Goal: Task Accomplishment & Management: Manage account settings

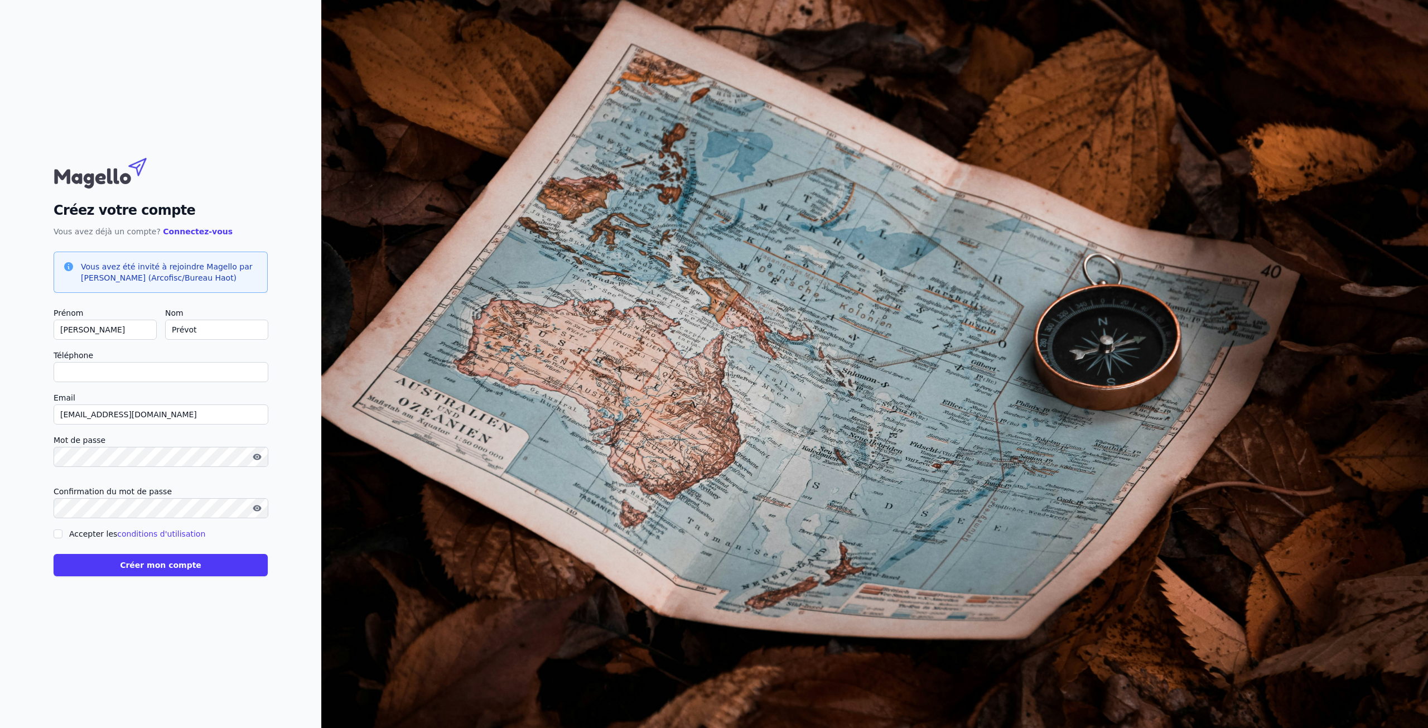
drag, startPoint x: 0, startPoint y: 0, endPoint x: 142, endPoint y: 372, distance: 398.4
click at [142, 372] on input "Téléphone" at bounding box center [161, 372] width 215 height 20
type input "+32499280587"
click at [62, 532] on div "Accepter les conditions d'utilisation" at bounding box center [161, 533] width 214 height 13
click at [55, 531] on input "Accepter les conditions d'utilisation" at bounding box center [58, 534] width 9 height 9
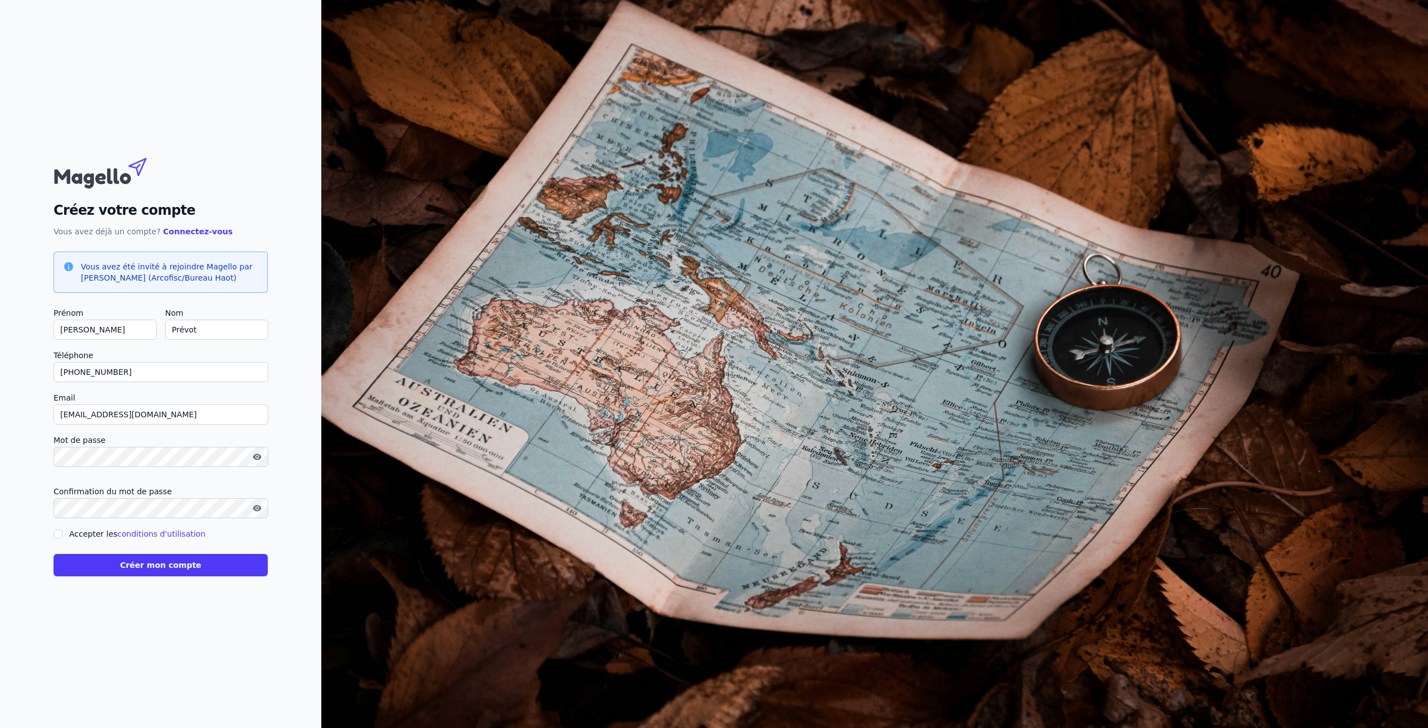
checkbox input "true"
click at [162, 567] on button "Créer mon compte" at bounding box center [161, 565] width 214 height 22
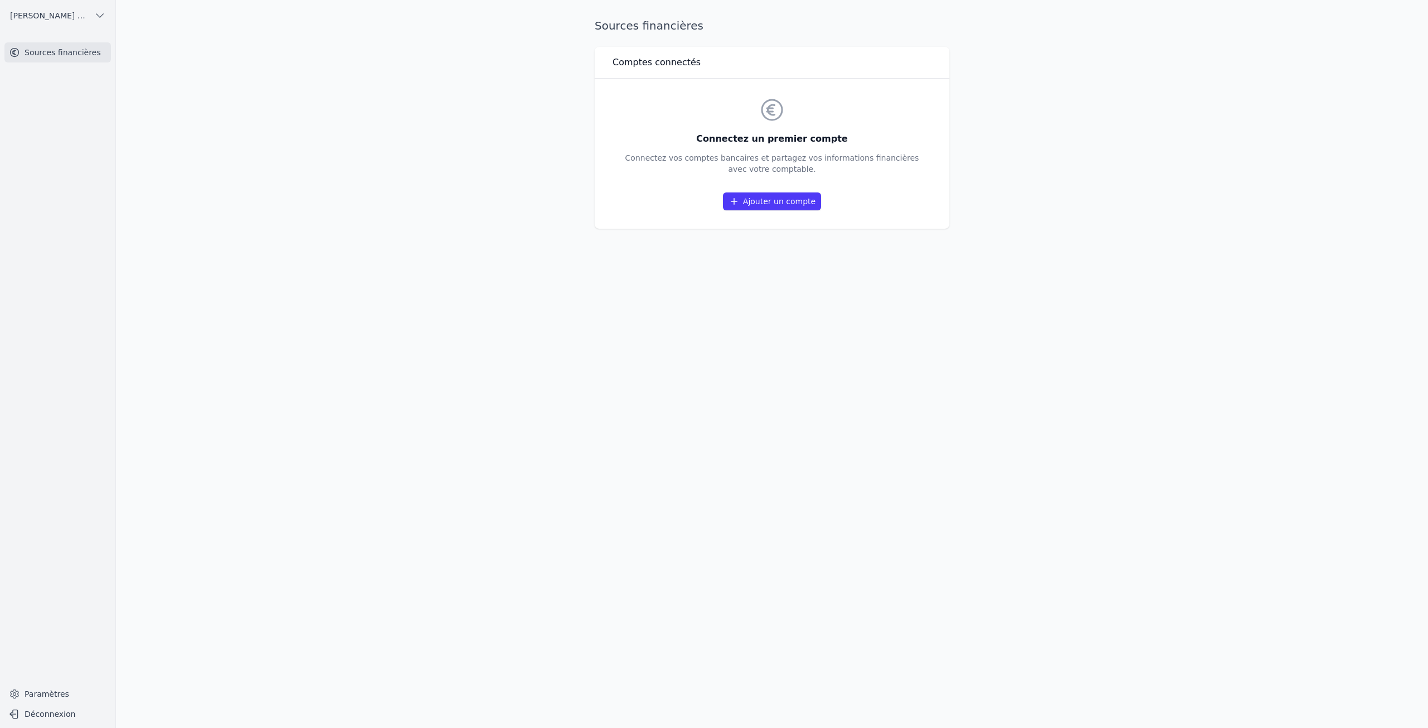
drag, startPoint x: 716, startPoint y: 157, endPoint x: 880, endPoint y: 173, distance: 164.8
click at [880, 173] on p "Connectez vos comptes bancaires et partagez vos informations financières avec v…" at bounding box center [772, 163] width 294 height 22
click at [771, 204] on link "Ajouter un compte" at bounding box center [772, 201] width 98 height 18
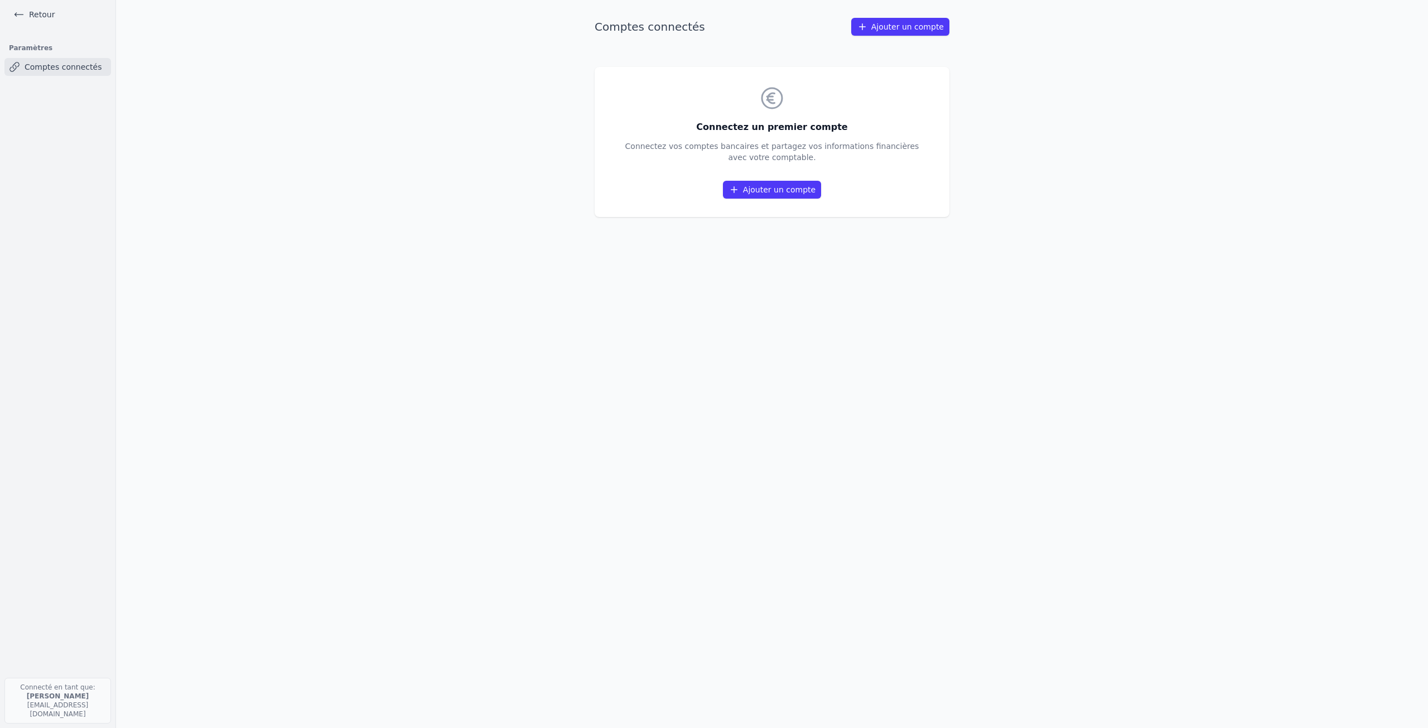
click at [885, 25] on link "Ajouter un compte" at bounding box center [900, 27] width 98 height 18
click at [771, 185] on link "Ajouter un compte" at bounding box center [772, 190] width 98 height 18
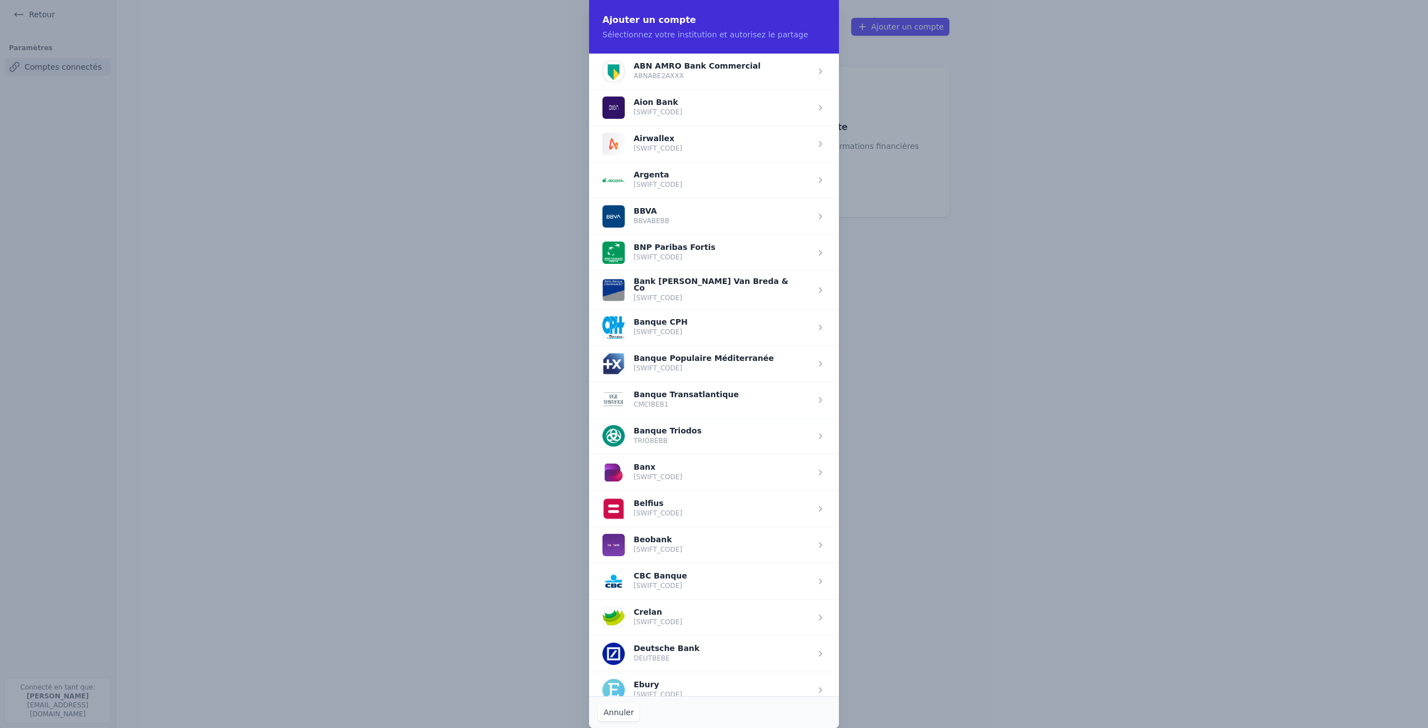
click at [668, 608] on span "button" at bounding box center [714, 617] width 250 height 36
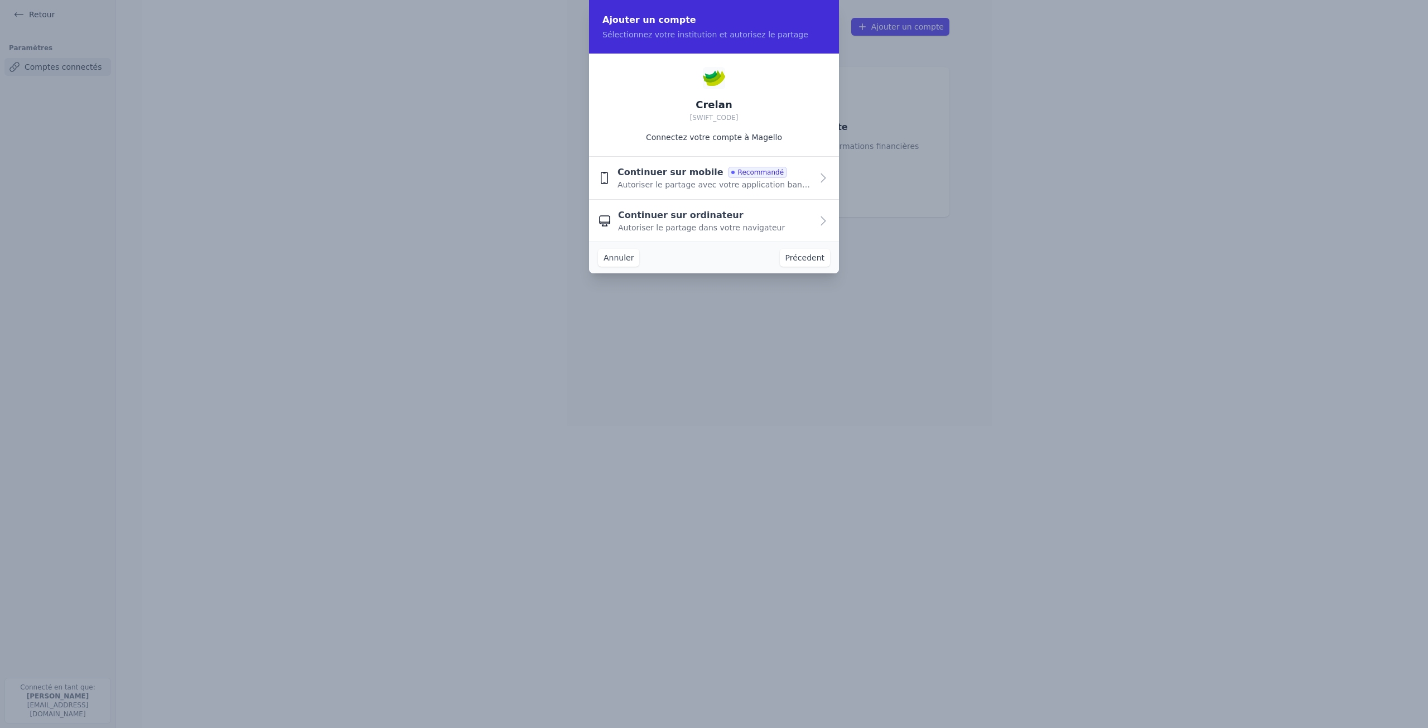
click at [715, 222] on span "Autoriser le partage dans votre navigateur" at bounding box center [701, 227] width 167 height 11
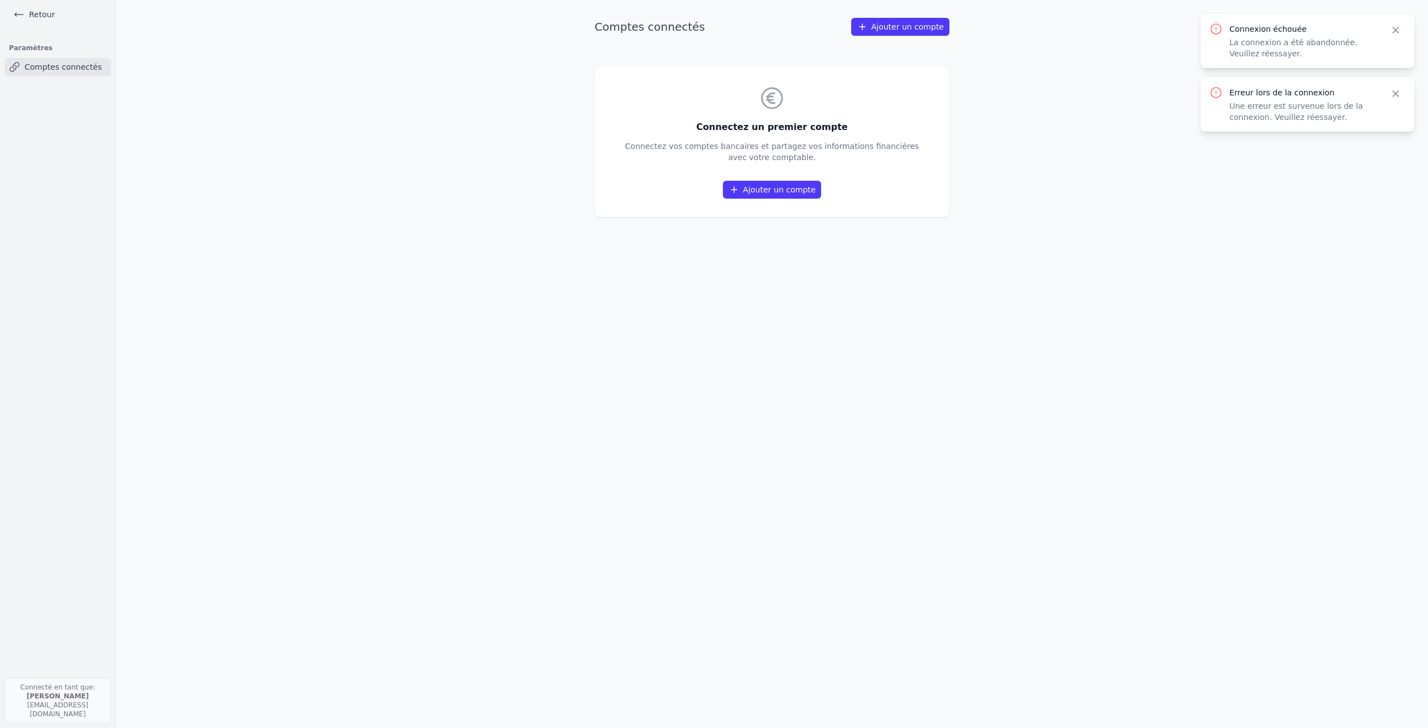
click at [757, 191] on link "Ajouter un compte" at bounding box center [772, 190] width 98 height 18
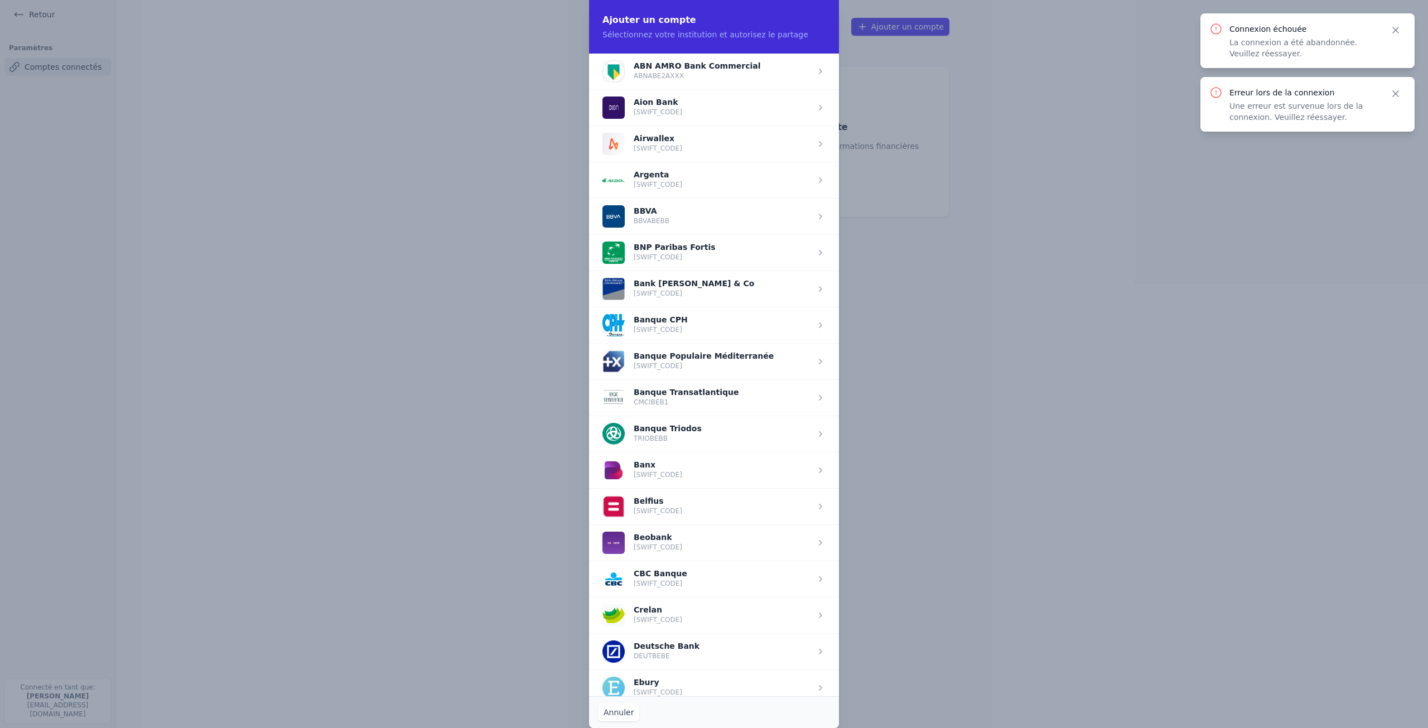
click at [628, 606] on span "button" at bounding box center [714, 615] width 250 height 36
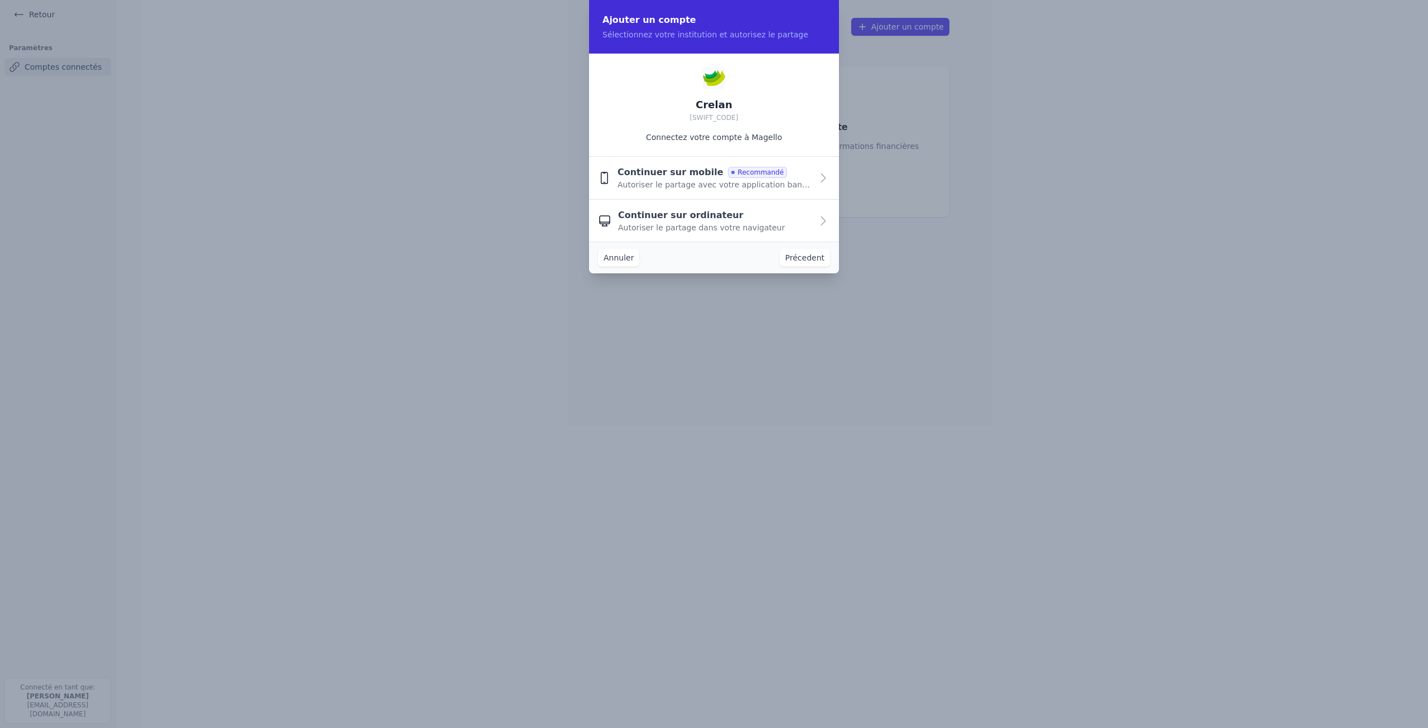
click at [668, 185] on span "Autoriser le partage avec votre application bancaire" at bounding box center [715, 184] width 195 height 11
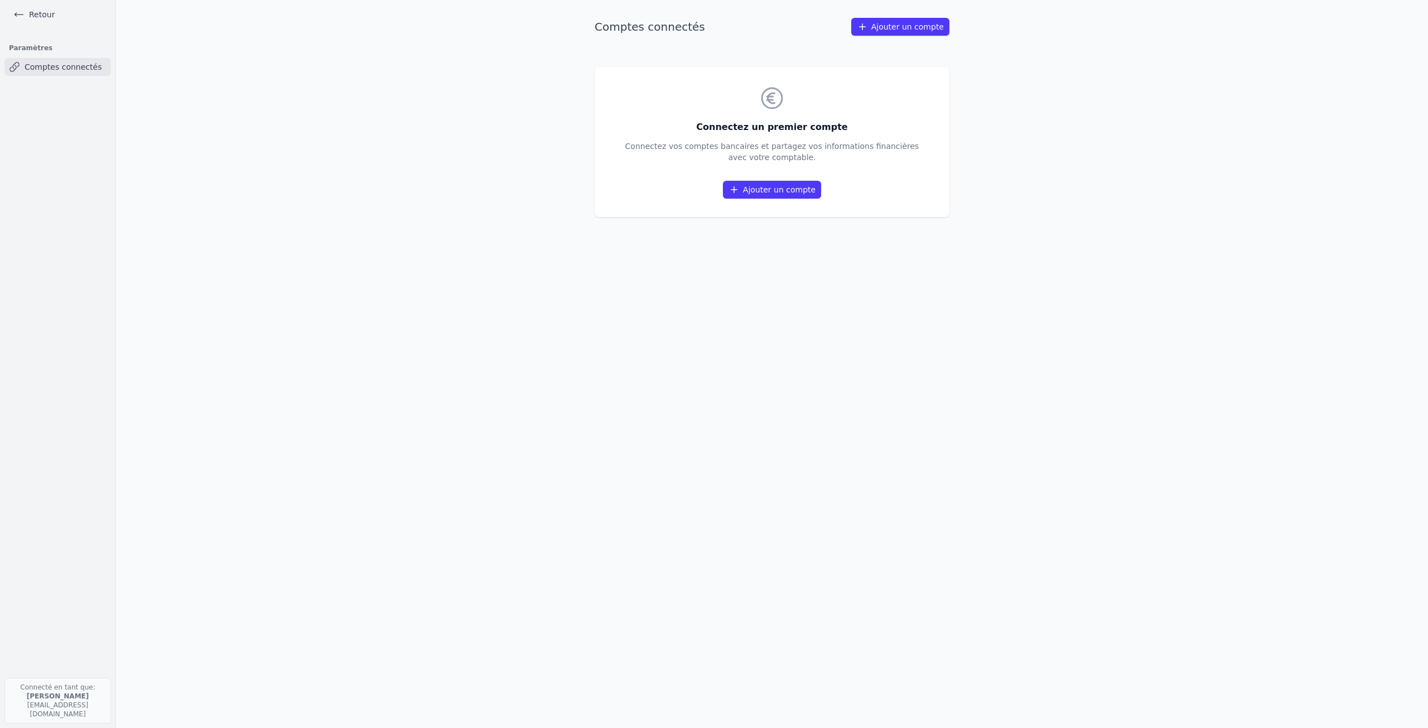
click at [766, 190] on link "Ajouter un compte" at bounding box center [772, 190] width 98 height 18
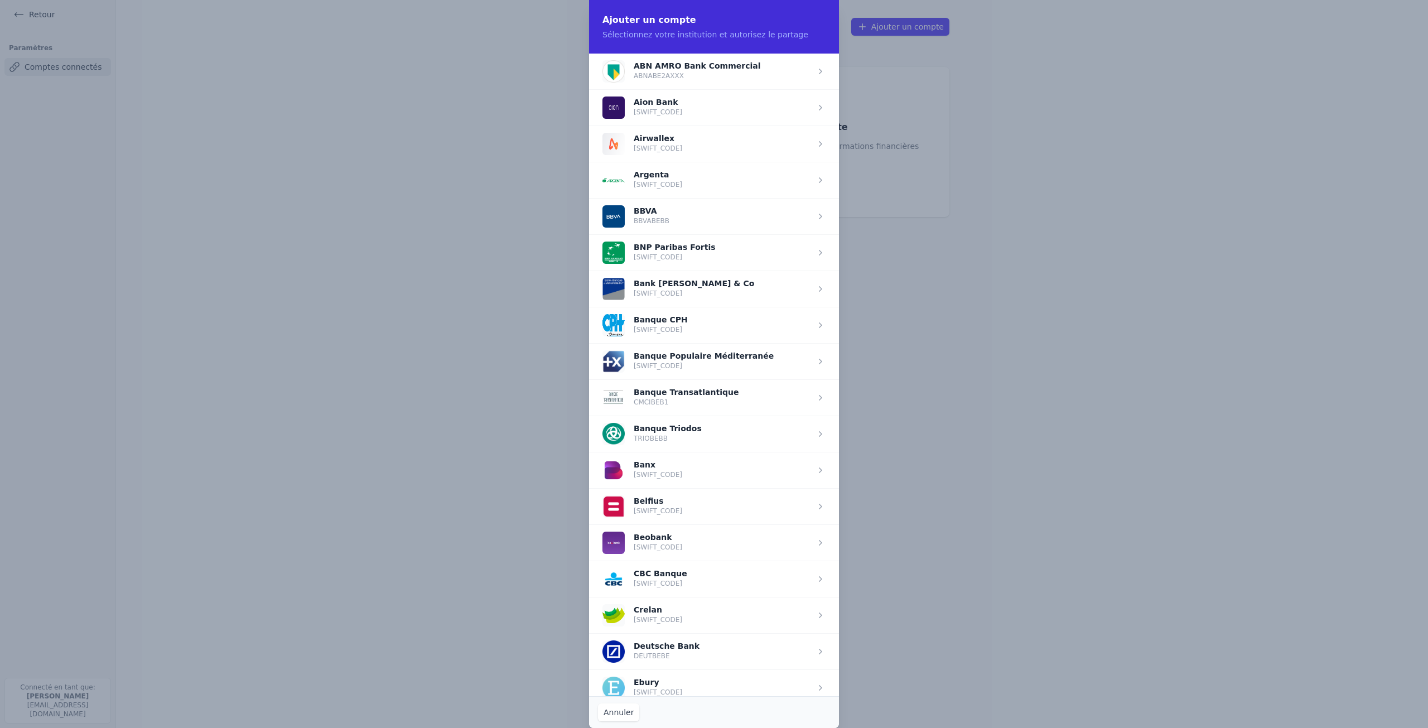
click at [629, 614] on span "button" at bounding box center [714, 615] width 250 height 36
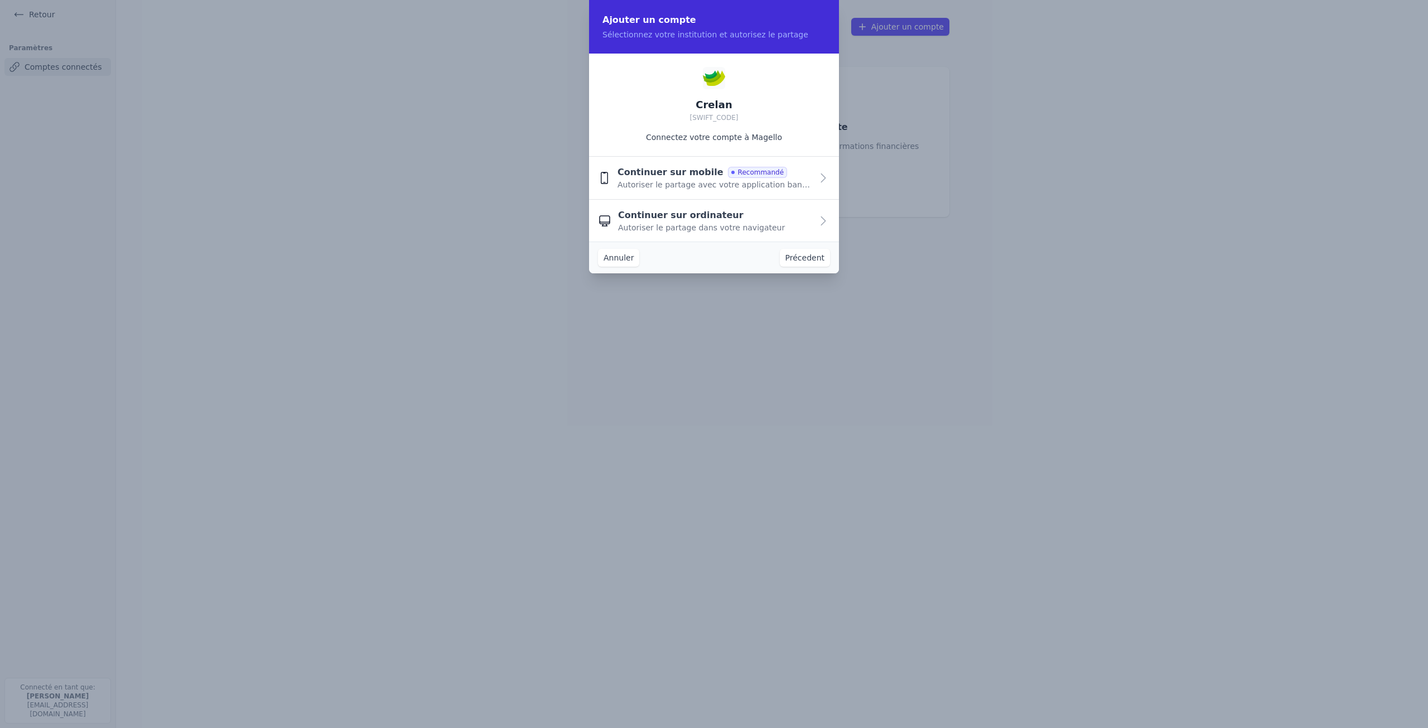
click at [705, 180] on span "Autoriser le partage avec votre application bancaire" at bounding box center [715, 184] width 195 height 11
